Goal: Information Seeking & Learning: Learn about a topic

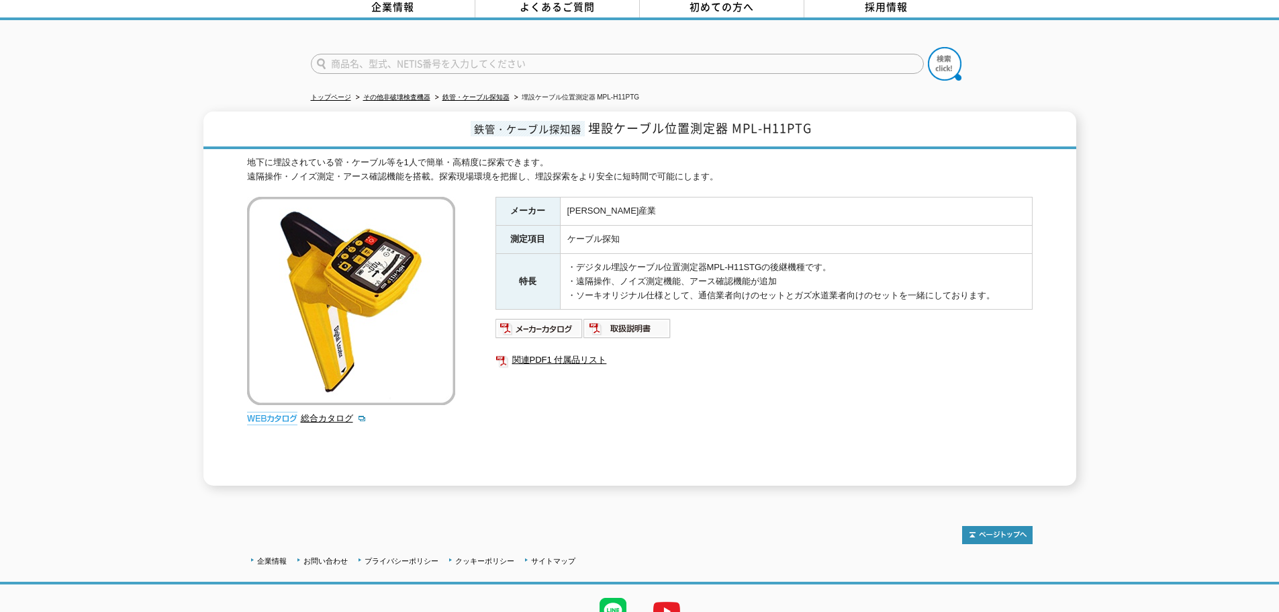
scroll to position [124, 0]
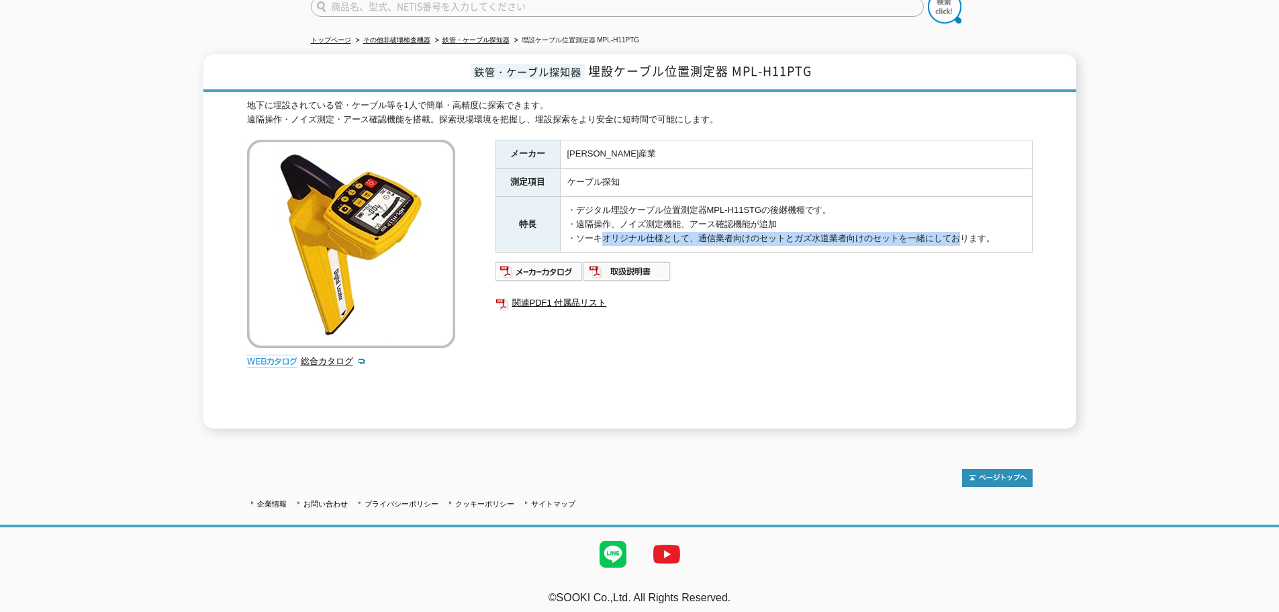
drag, startPoint x: 592, startPoint y: 231, endPoint x: 986, endPoint y: 230, distance: 394.9
click at [964, 232] on td "・デジタル埋設ケーブル位置測定器MPL-H11STGの後継機種です。 ・遠隔操作、ノイズ測定機能、アース確認機能が追加 ・ソーキオリジナル仕様として、通信業者…" at bounding box center [796, 225] width 472 height 56
click at [986, 230] on td "・デジタル埋設ケーブル位置測定器MPL-H11STGの後継機種です。 ・遠隔操作、ノイズ測定機能、アース確認機能が追加 ・ソーキオリジナル仕様として、通信業者…" at bounding box center [796, 225] width 472 height 56
drag, startPoint x: 570, startPoint y: 229, endPoint x: 753, endPoint y: 237, distance: 183.5
click at [753, 237] on td "・デジタル埋設ケーブル位置測定器MPL-H11STGの後継機種です。 ・遠隔操作、ノイズ測定機能、アース確認機能が追加 ・ソーキオリジナル仕様として、通信業者…" at bounding box center [796, 225] width 472 height 56
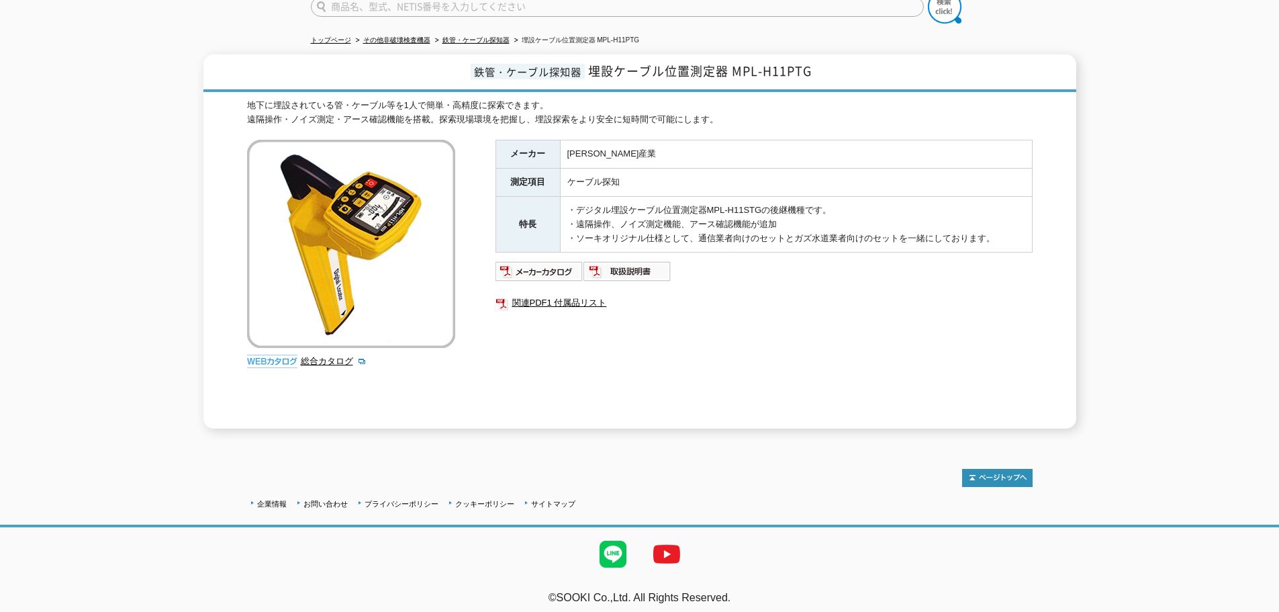
click at [755, 237] on td "・デジタル埋設ケーブル位置測定器MPL-H11STGの後継機種です。 ・遠隔操作、ノイズ測定機能、アース確認機能が追加 ・ソーキオリジナル仕様として、通信業者…" at bounding box center [796, 225] width 472 height 56
drag, startPoint x: 569, startPoint y: 209, endPoint x: 856, endPoint y: 212, distance: 286.1
click at [735, 212] on td "・デジタル埋設ケーブル位置測定器MPL-H11STGの後継機種です。 ・遠隔操作、ノイズ測定機能、アース確認機能が追加 ・ソーキオリジナル仕様として、通信業者…" at bounding box center [796, 225] width 472 height 56
click at [715, 121] on div "地下に埋設されている管・ケーブル等を1人で簡単・高精度に探索できます。 遠隔操作・ノイズ測定・アース確認機能を搭載。探索現場環境を把握し、埋設探索をより安全に…" at bounding box center [640, 264] width 786 height 330
